Goal: Transaction & Acquisition: Purchase product/service

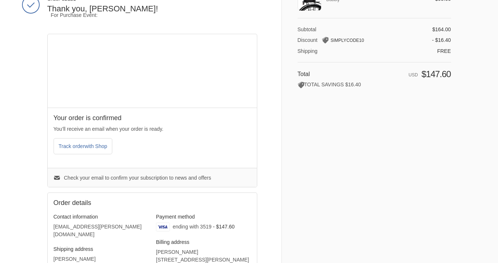
scroll to position [70, 0]
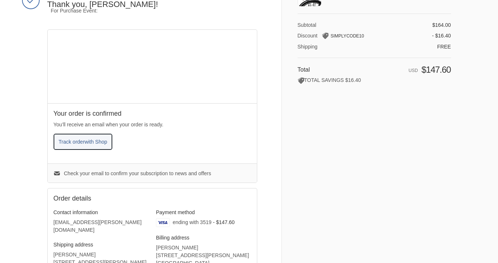
click at [97, 144] on span "with Shop" at bounding box center [96, 142] width 22 height 6
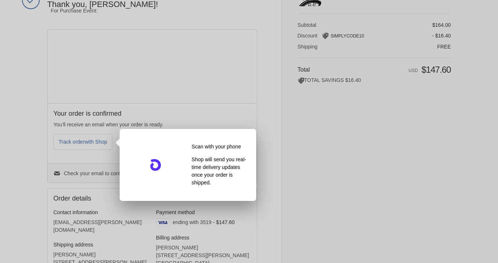
click at [305, 139] on div at bounding box center [249, 131] width 498 height 263
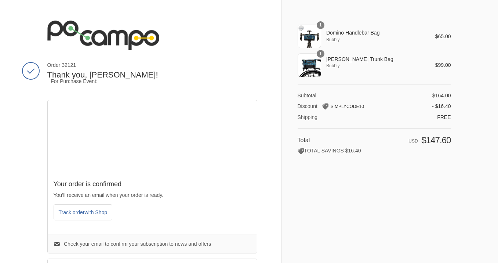
scroll to position [101, 0]
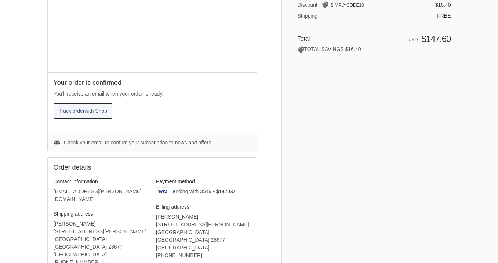
click at [82, 113] on span "Track order with Shop" at bounding box center [83, 111] width 49 height 6
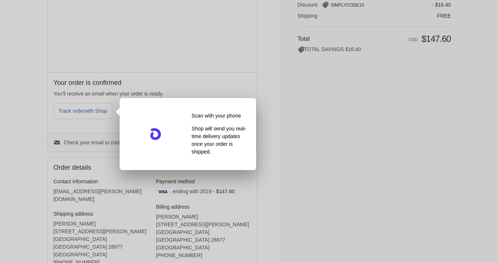
click at [32, 121] on div at bounding box center [249, 131] width 498 height 263
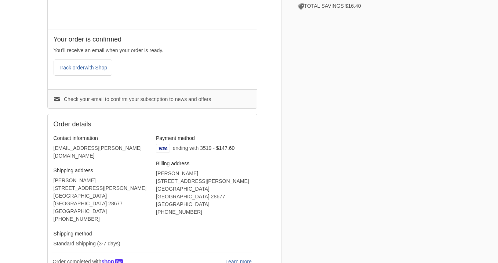
scroll to position [0, 0]
